Goal: Task Accomplishment & Management: Complete application form

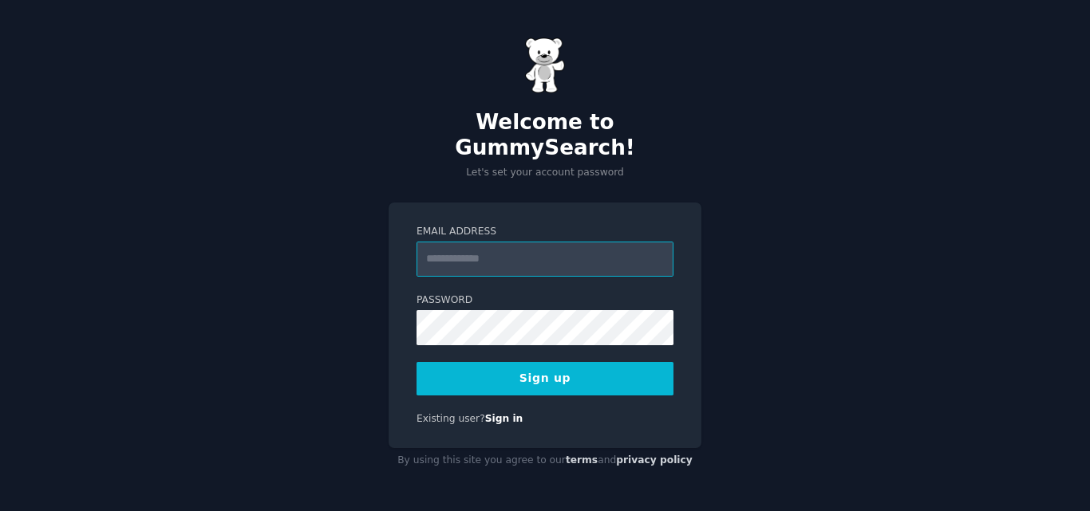
click at [471, 247] on input "Email Address" at bounding box center [544, 259] width 257 height 35
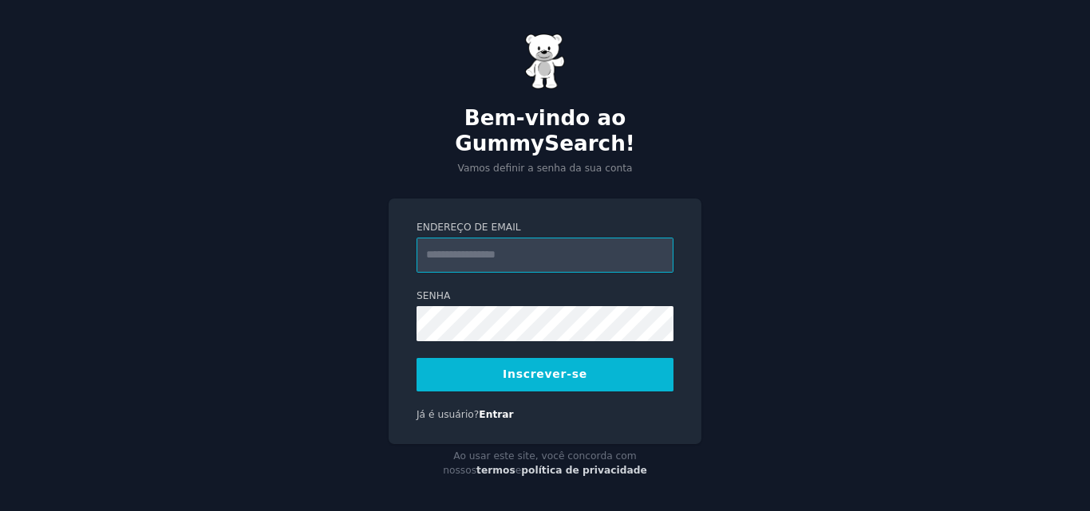
click at [471, 245] on input "Endereço de email" at bounding box center [544, 255] width 257 height 35
type input "**********"
click at [518, 368] on font "Inscrever-se" at bounding box center [545, 374] width 85 height 13
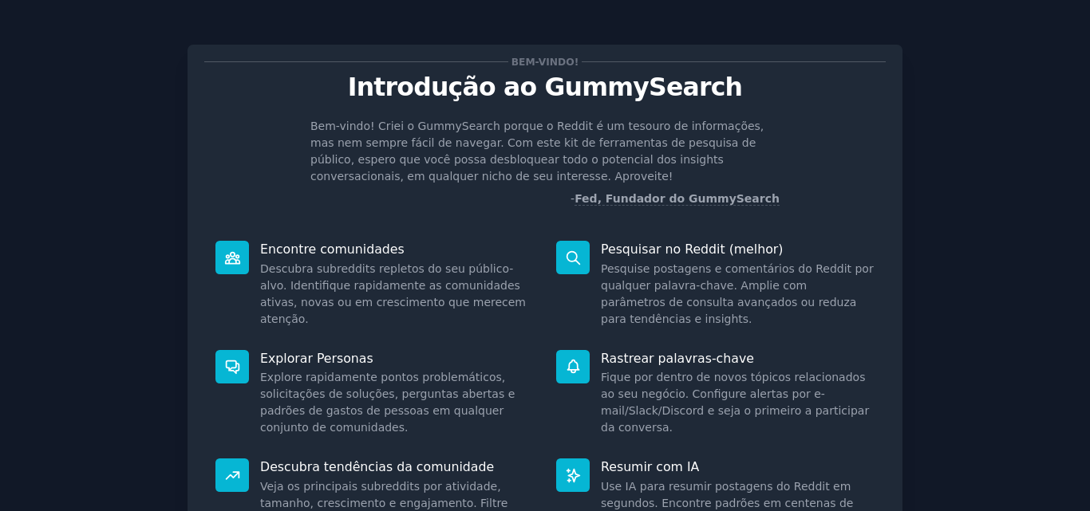
click at [514, 302] on dd "Descubra subreddits repletos do seu público-alvo. Identifique rapidamente as co…" at bounding box center [397, 294] width 274 height 67
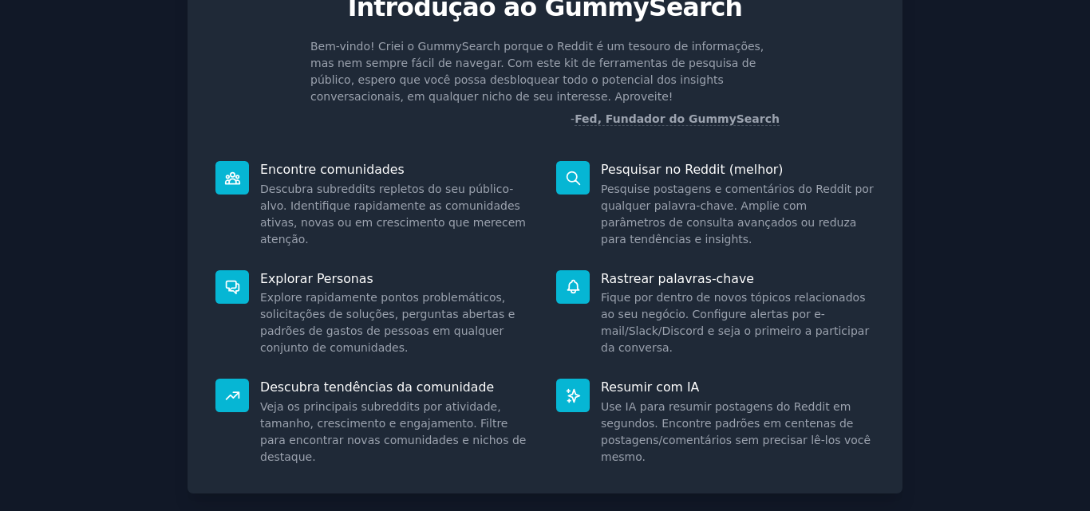
scroll to position [180, 0]
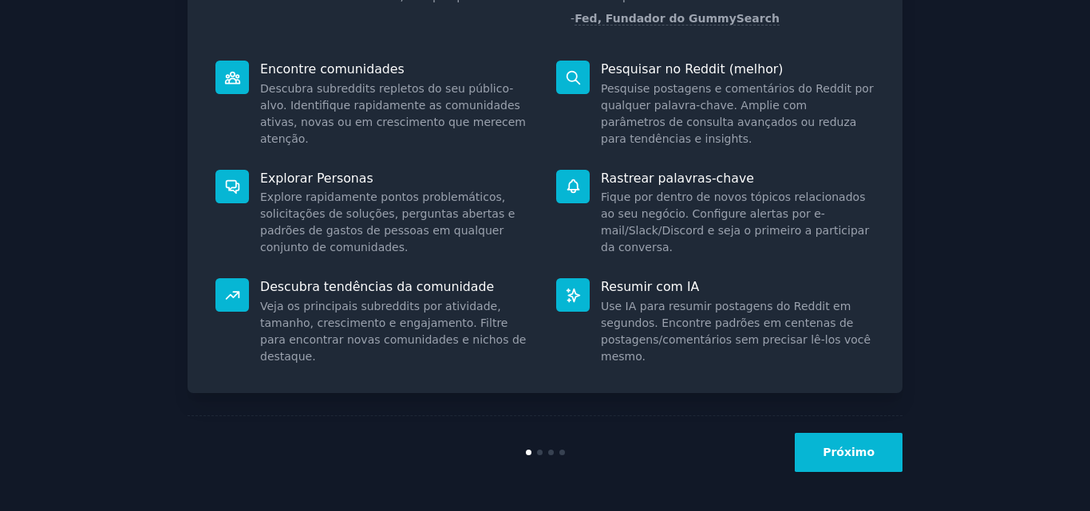
click at [865, 448] on font "Próximo" at bounding box center [848, 452] width 52 height 13
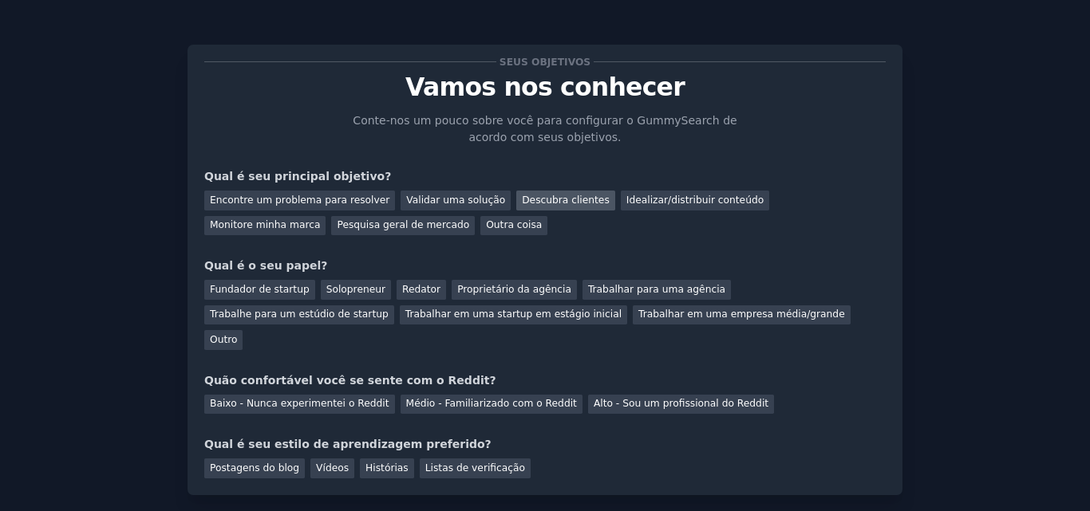
click at [537, 195] on font "Descubra clientes" at bounding box center [566, 200] width 88 height 11
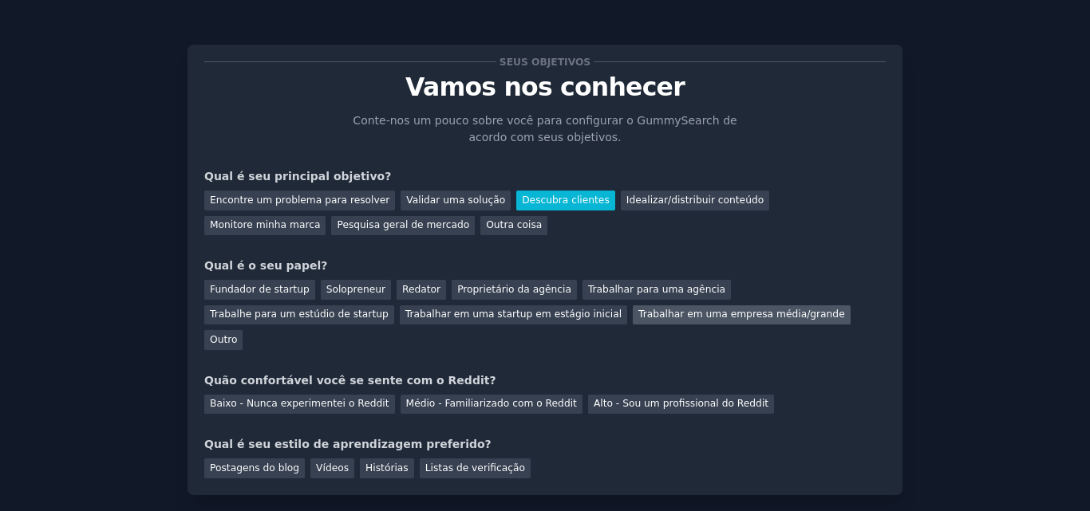
click at [633, 321] on div "Trabalhar em uma empresa média/grande" at bounding box center [742, 316] width 218 height 20
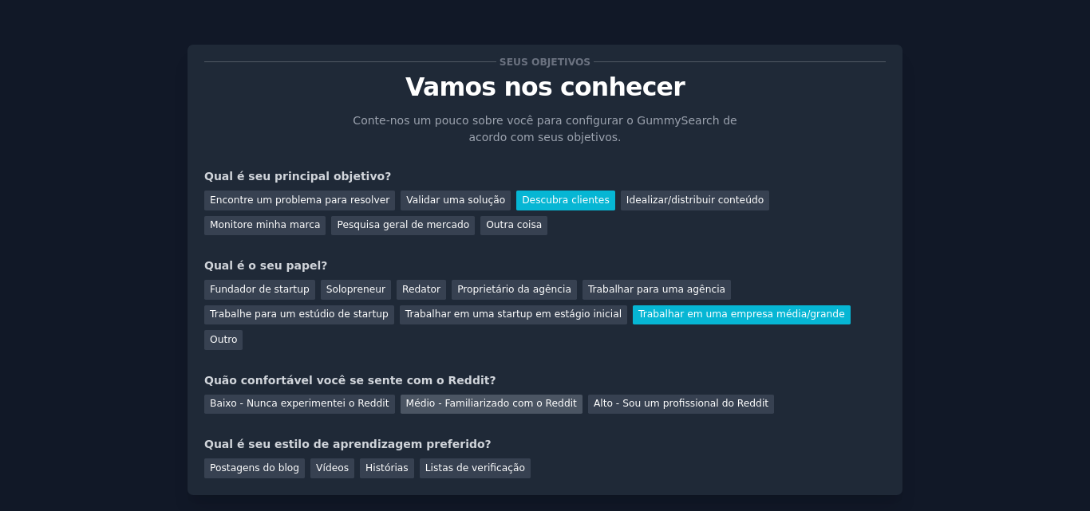
click at [495, 398] on font "Médio - Familiarizado com o Reddit" at bounding box center [491, 403] width 171 height 11
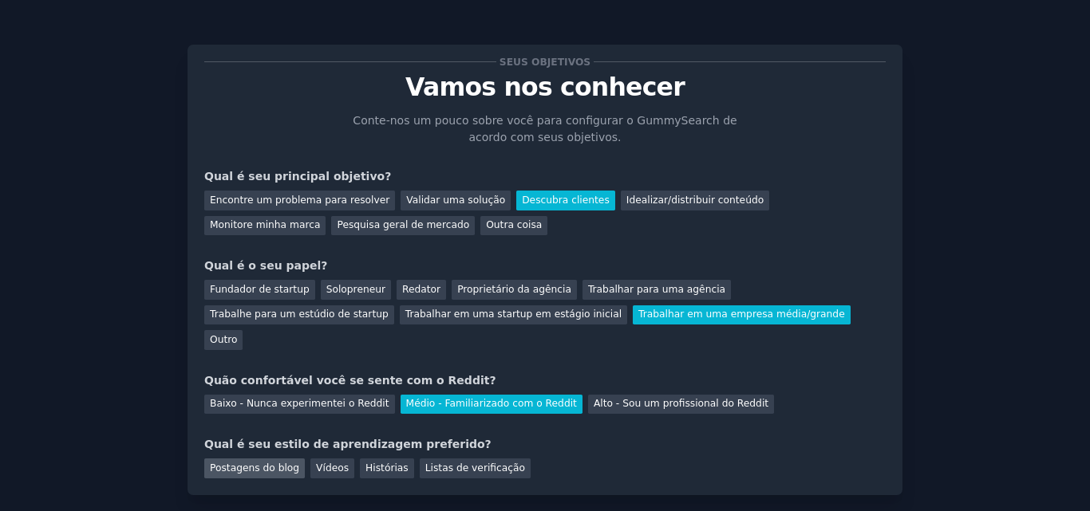
click at [250, 463] on font "Postagens do blog" at bounding box center [254, 468] width 89 height 11
click at [316, 463] on font "Vídeos" at bounding box center [332, 468] width 33 height 11
click at [370, 463] on font "Histórias" at bounding box center [386, 468] width 43 height 11
click at [258, 463] on font "Postagens do blog" at bounding box center [254, 468] width 89 height 11
click at [426, 463] on font "Listas de verificação" at bounding box center [475, 468] width 100 height 11
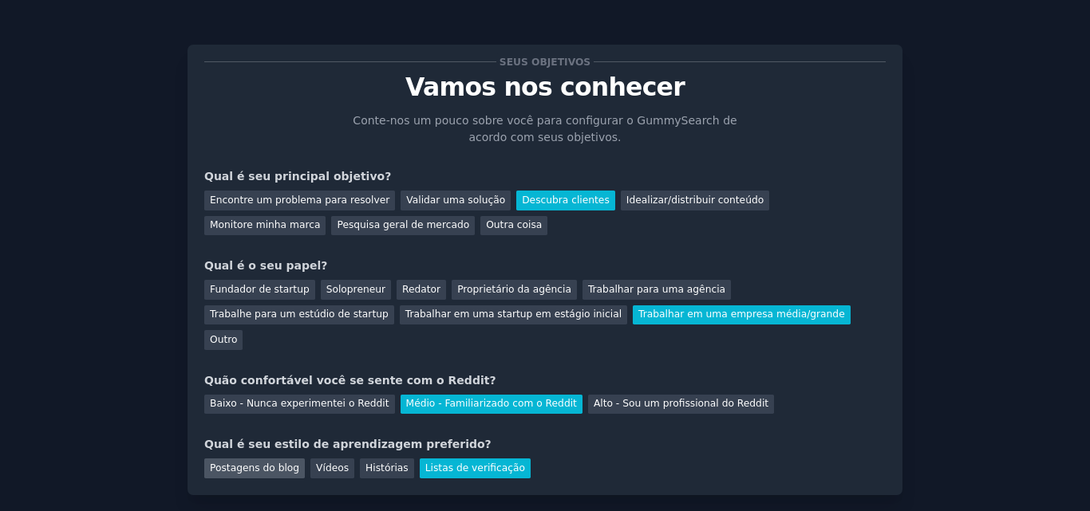
click at [269, 463] on font "Postagens do blog" at bounding box center [254, 468] width 89 height 11
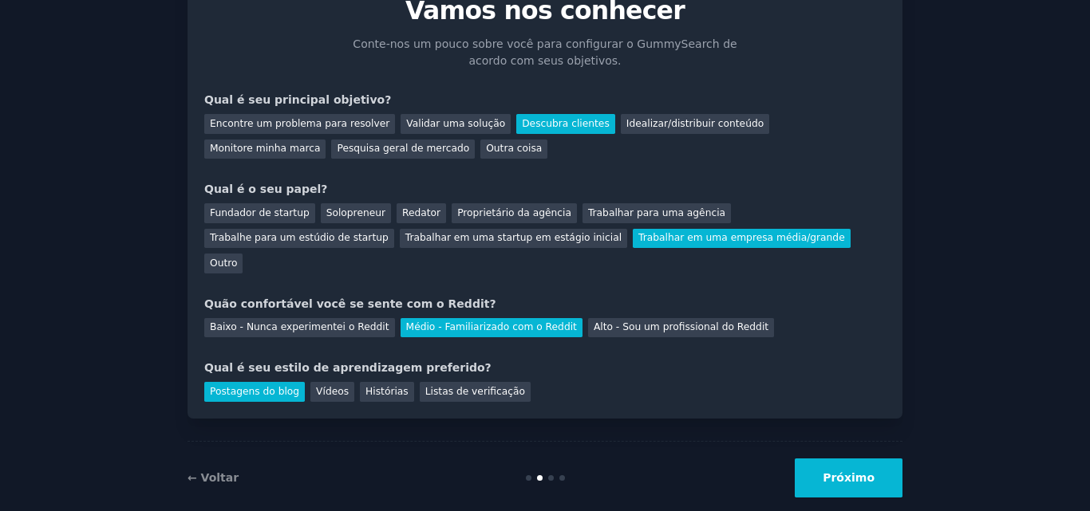
click at [850, 459] on button "Próximo" at bounding box center [848, 478] width 108 height 39
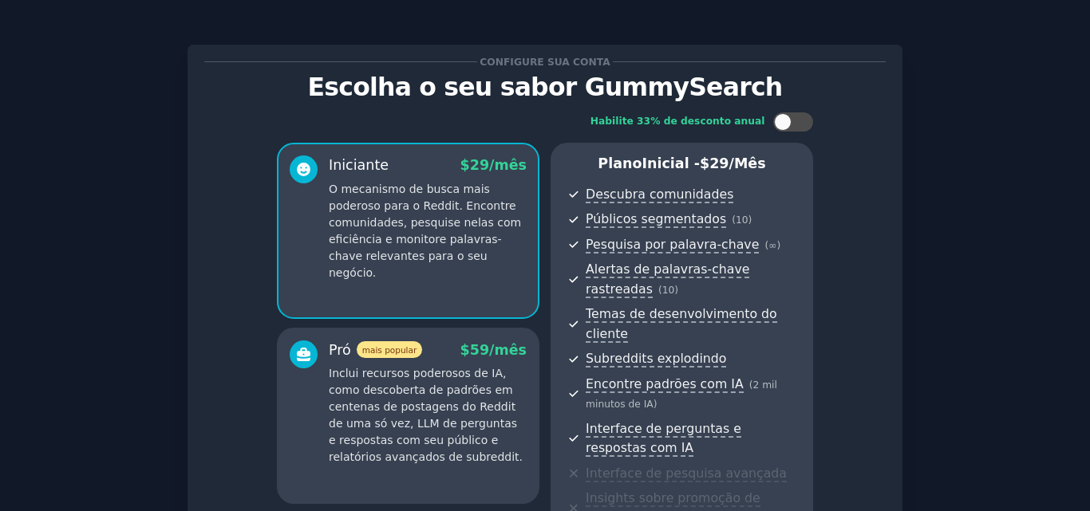
scroll to position [239, 0]
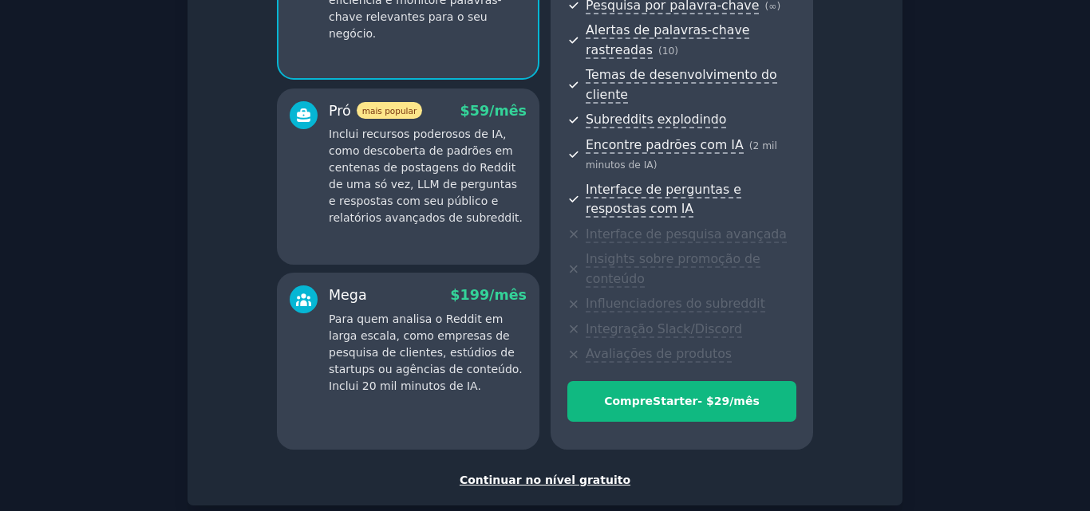
click at [507, 450] on div "Configure sua conta Escolha o seu sabor GummySearch Habilite 33% de desconto an…" at bounding box center [544, 155] width 681 height 667
click at [507, 474] on font "Continuar no nível gratuito" at bounding box center [544, 480] width 171 height 13
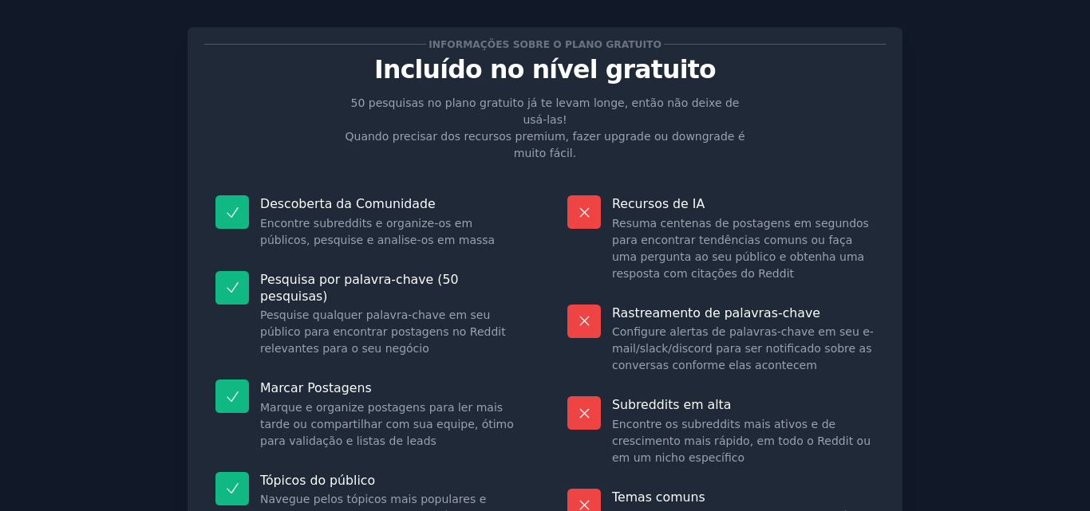
scroll to position [177, 0]
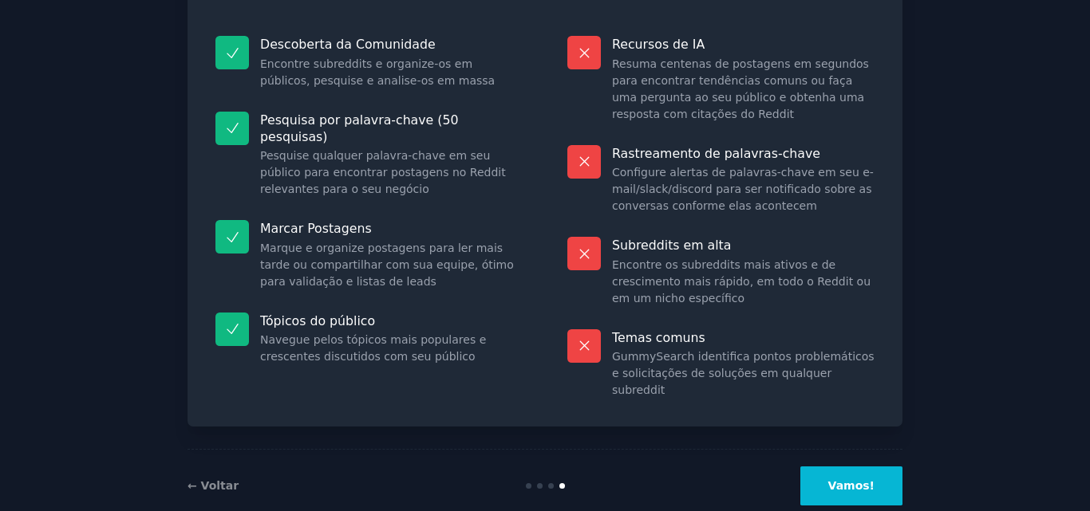
click at [873, 467] on button "Vamos!" at bounding box center [851, 486] width 102 height 39
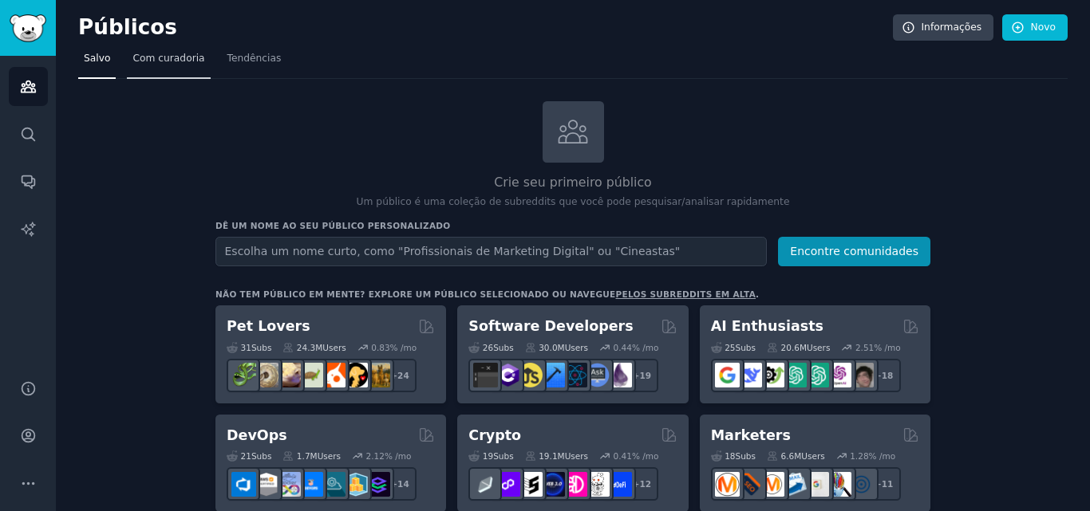
click at [175, 53] on font "Com curadoria" at bounding box center [168, 58] width 72 height 11
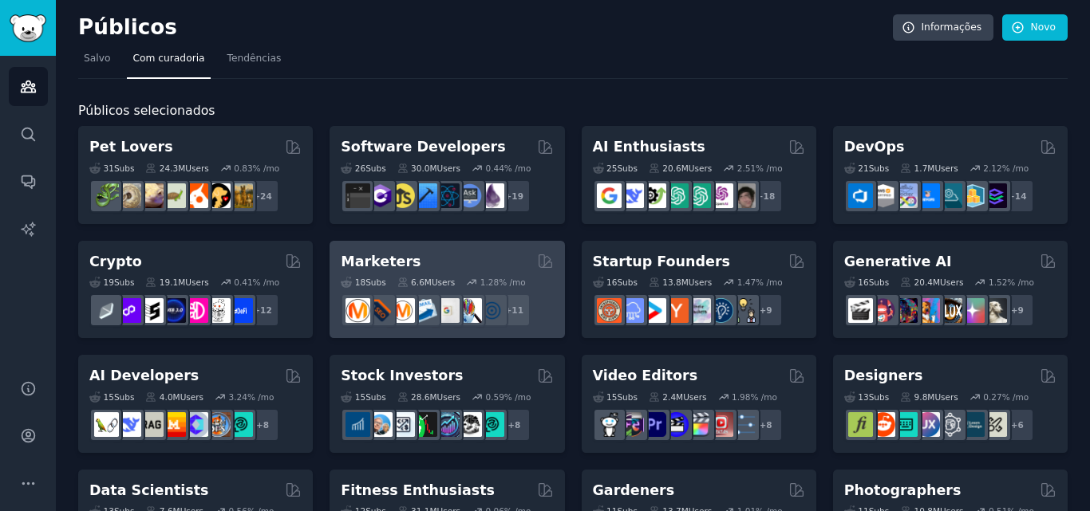
click at [443, 254] on div "Marketers" at bounding box center [447, 262] width 212 height 20
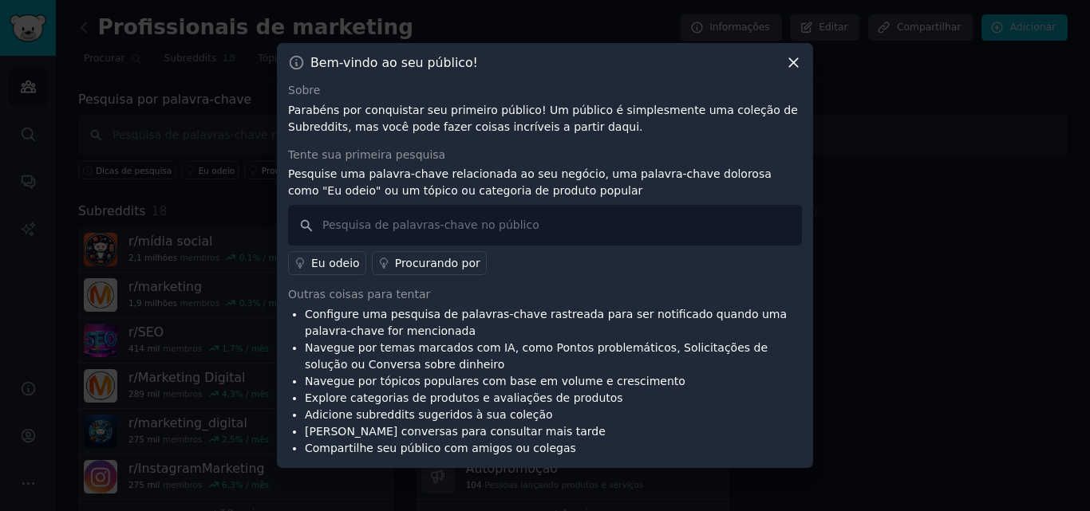
click at [416, 264] on font "Procurando por" at bounding box center [437, 263] width 85 height 13
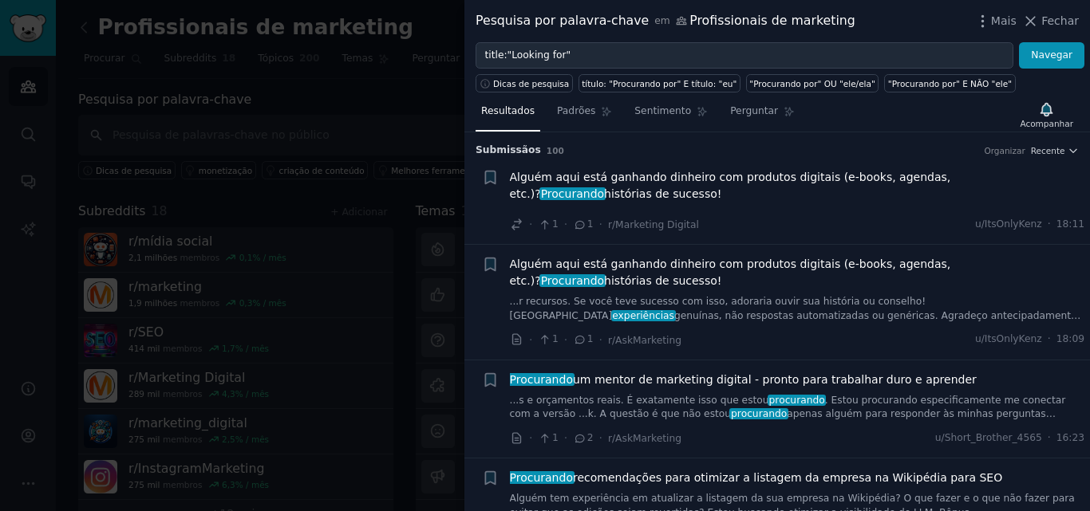
click at [840, 409] on font "apenas alguém para responder às minhas perguntas quando estou..." at bounding box center [783, 421] width 546 height 26
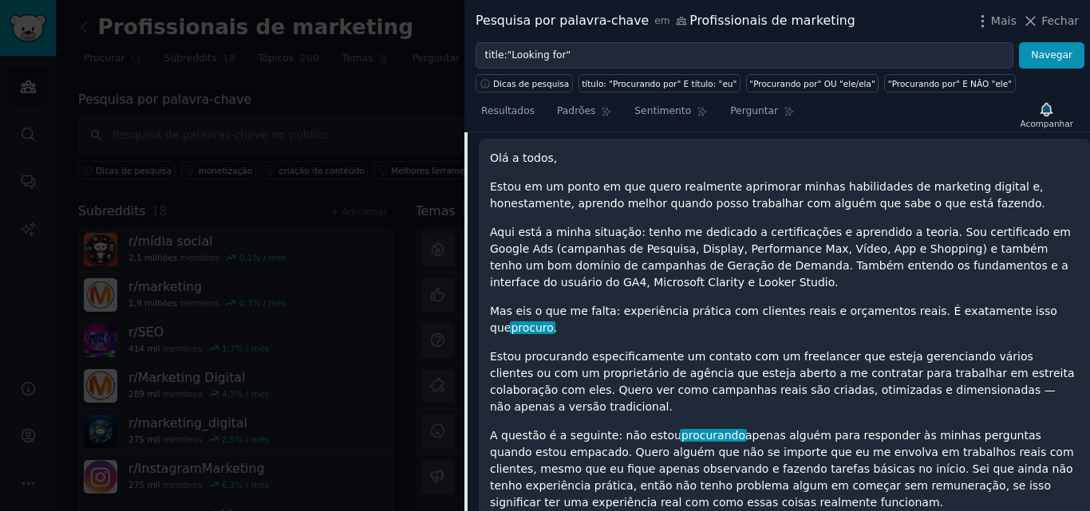
scroll to position [148, 0]
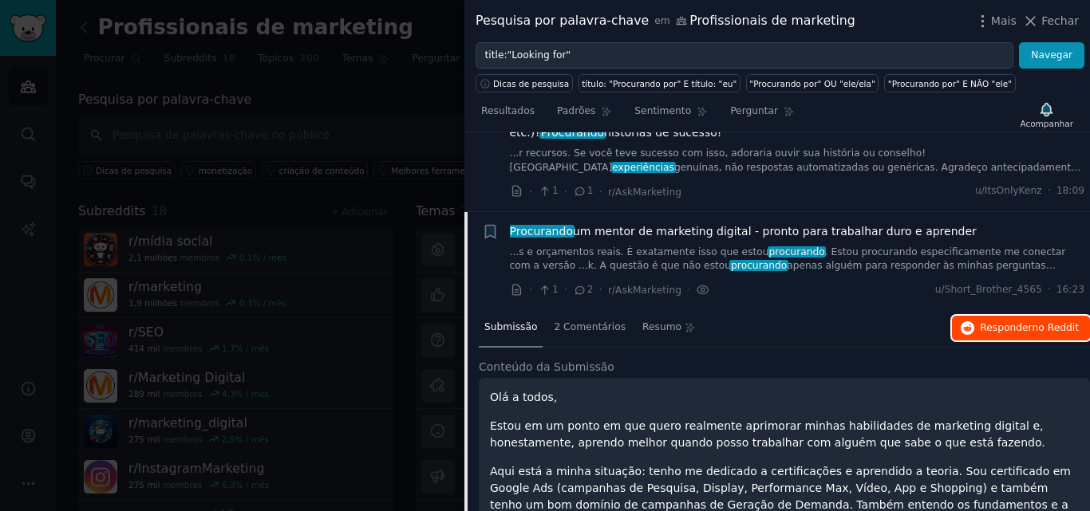
click at [1025, 325] on font "Responder" at bounding box center [1006, 327] width 52 height 11
